Goal: Task Accomplishment & Management: Use online tool/utility

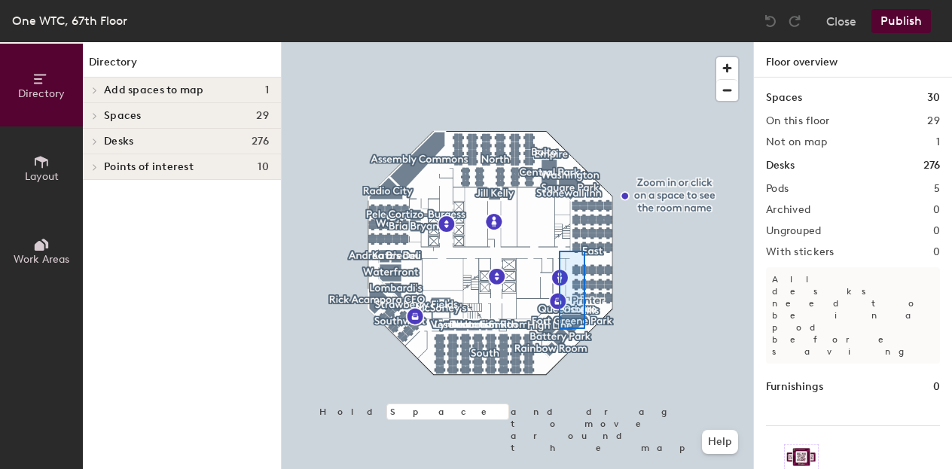
click at [559, 42] on div at bounding box center [518, 42] width 472 height 0
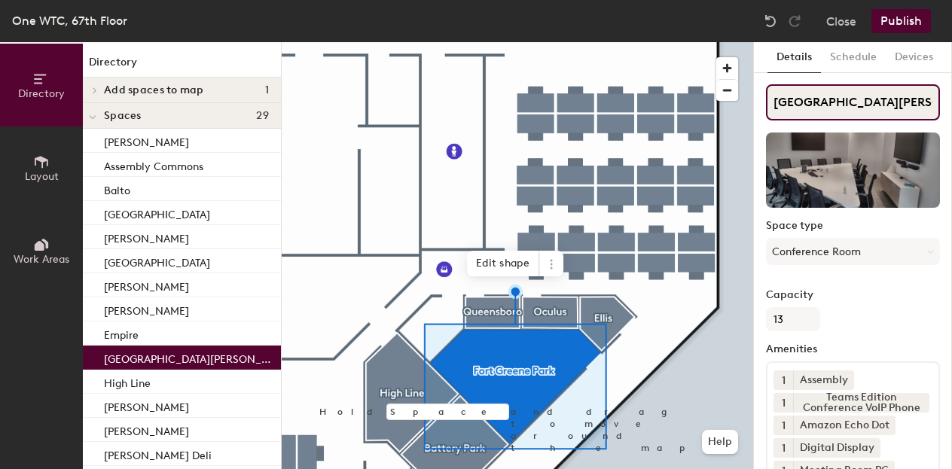
click at [887, 103] on input "[GEOGRAPHIC_DATA][PERSON_NAME]" at bounding box center [853, 102] width 174 height 36
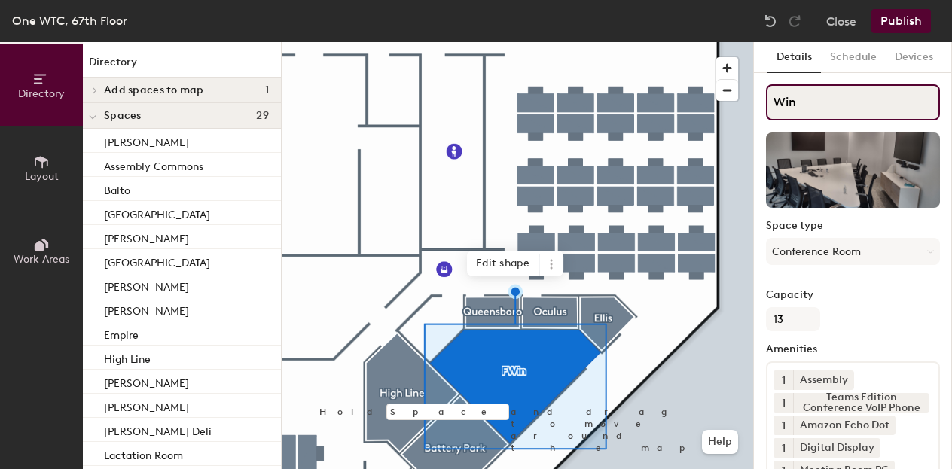
click at [887, 103] on input "Win" at bounding box center [853, 102] width 174 height 36
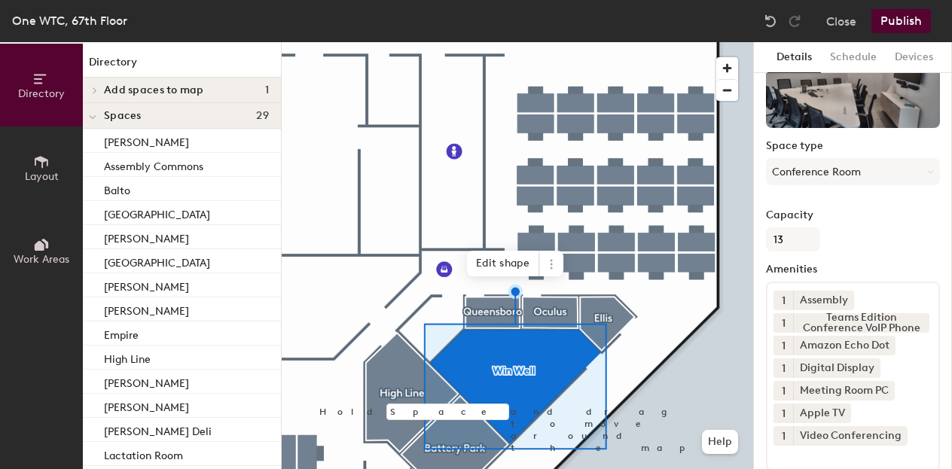
scroll to position [81, 0]
type input "Win Well"
click at [828, 165] on button "Conference Room" at bounding box center [853, 170] width 174 height 27
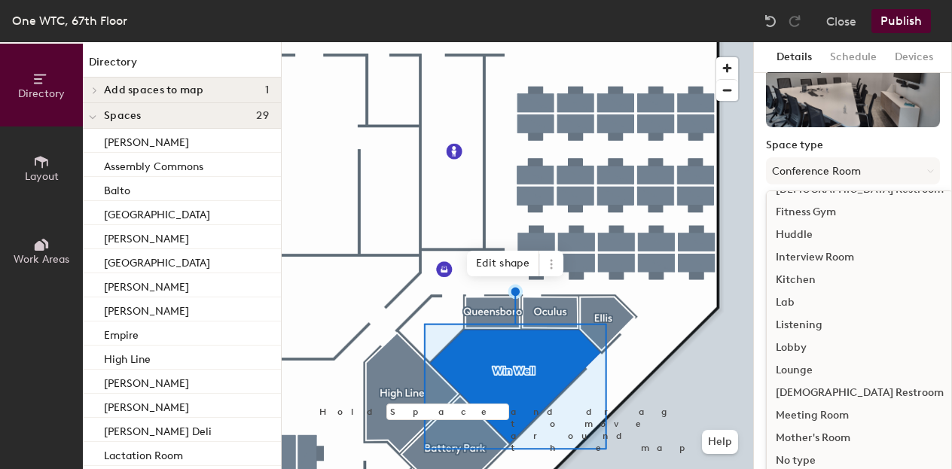
scroll to position [337, 0]
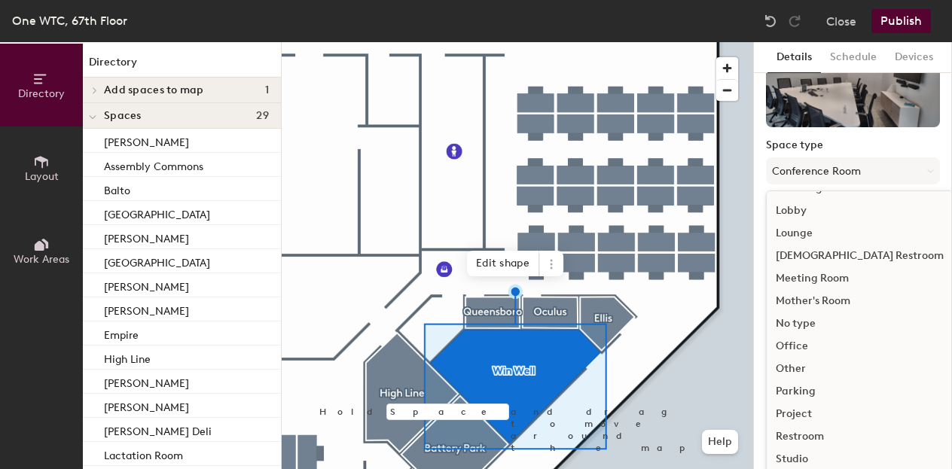
click at [829, 325] on div "No type" at bounding box center [860, 324] width 186 height 23
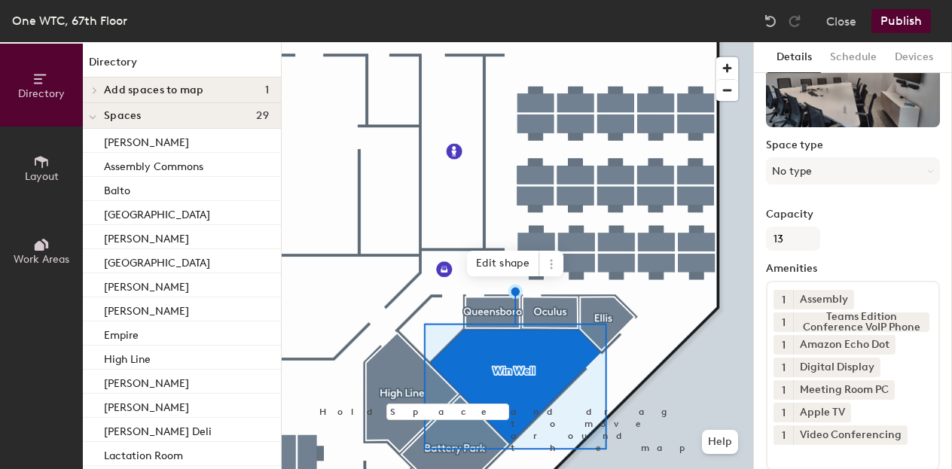
scroll to position [282, 0]
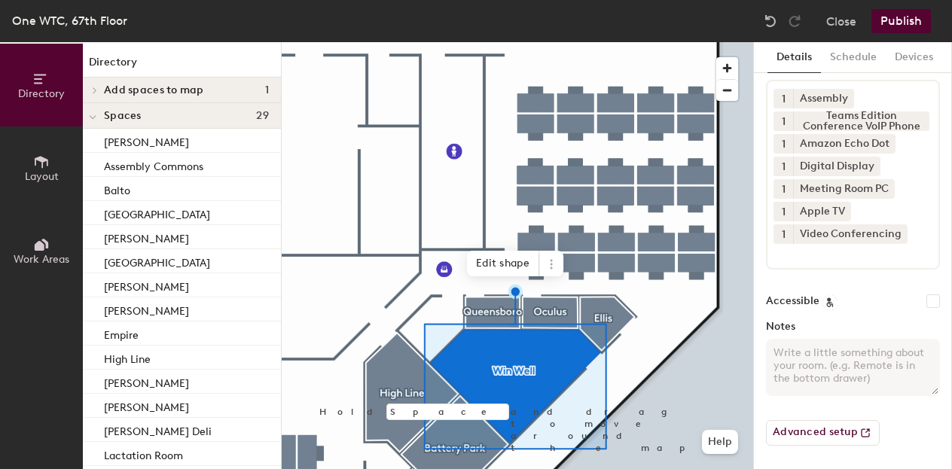
click at [905, 16] on button "Publish" at bounding box center [902, 21] width 60 height 24
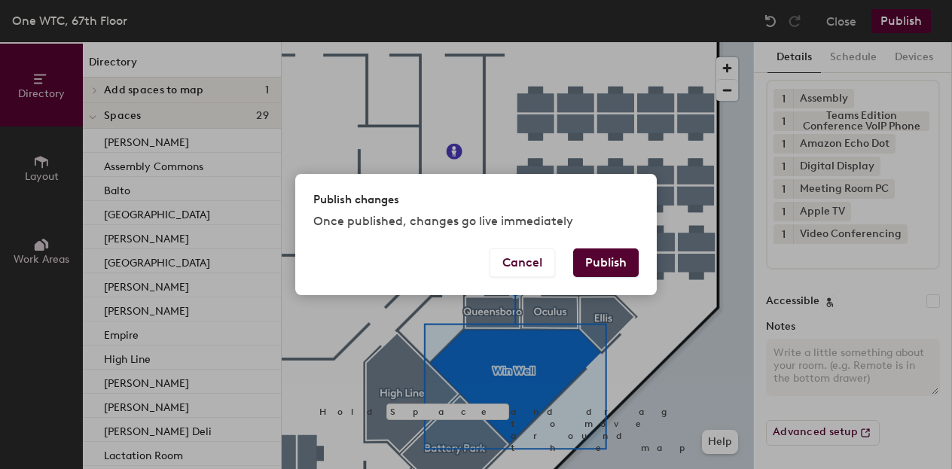
click at [594, 260] on button "Publish" at bounding box center [606, 263] width 66 height 29
